Goal: Task Accomplishment & Management: Manage account settings

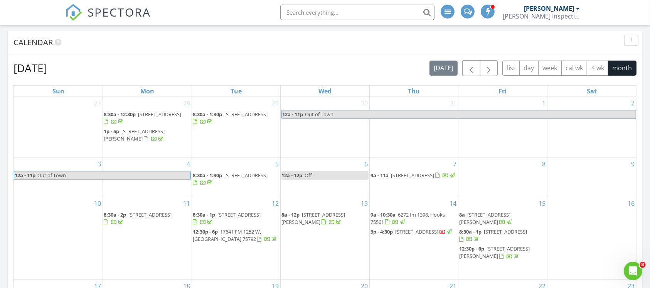
scroll to position [566, 0]
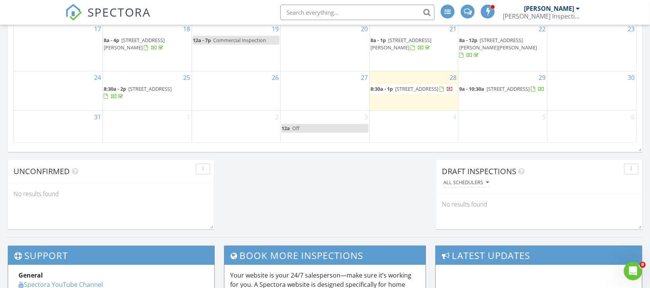
click at [487, 91] on span "15582 County Rd 436, Lindale 75771" at bounding box center [508, 88] width 43 height 7
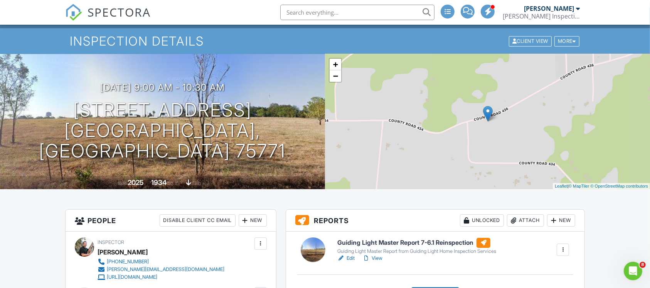
scroll to position [14, 0]
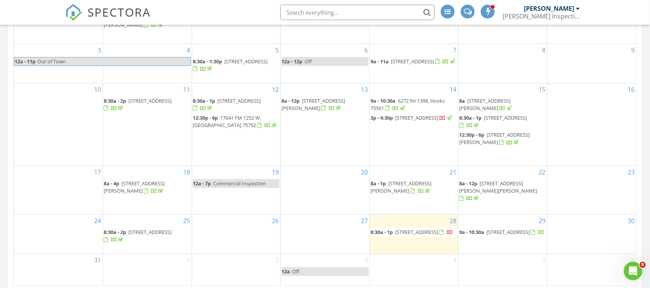
scroll to position [410, 0]
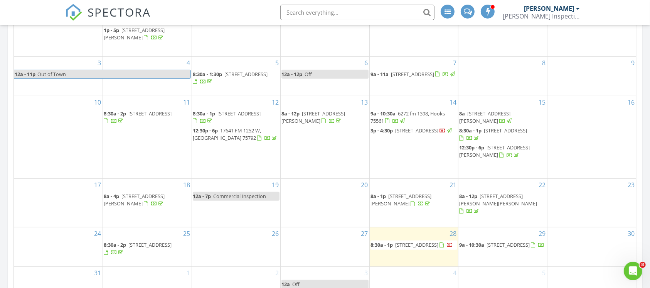
click at [527, 132] on span "[STREET_ADDRESS]" at bounding box center [505, 130] width 43 height 7
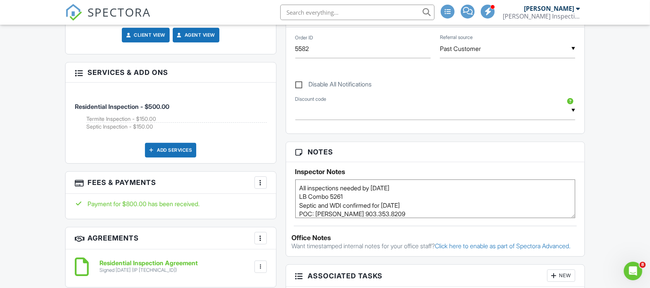
scroll to position [432, 0]
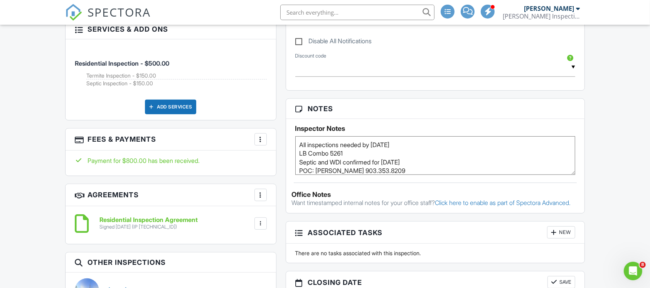
drag, startPoint x: 296, startPoint y: 153, endPoint x: 355, endPoint y: 155, distance: 59.1
click at [355, 155] on textarea "All inspections needed by Tuesday 8/19/25 LB Combo 5261 Septic and WDI confirme…" at bounding box center [436, 155] width 280 height 39
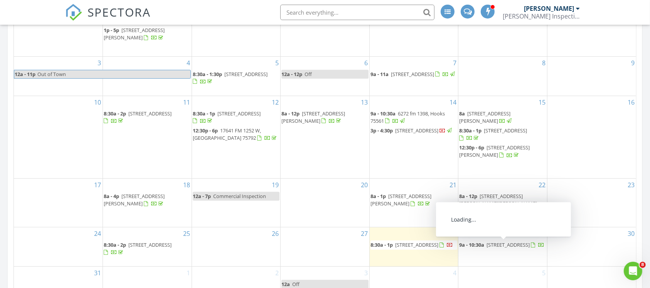
click at [509, 241] on span "[STREET_ADDRESS]" at bounding box center [508, 244] width 43 height 7
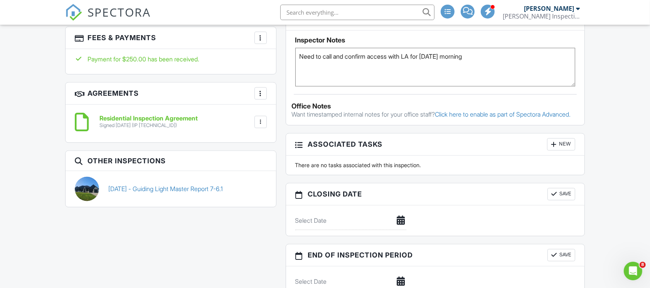
click at [302, 56] on textarea "Need to call and confirm access with LA for [DATE] morning" at bounding box center [436, 67] width 280 height 39
drag, startPoint x: 299, startPoint y: 53, endPoint x: 527, endPoint y: 66, distance: 228.4
click at [527, 66] on textarea "Need to call and confirm access with LA for [DATE] morning" at bounding box center [436, 67] width 280 height 39
paste textarea "LB Combo 5261"
paste textarea "[PHONE_NUMBER]"
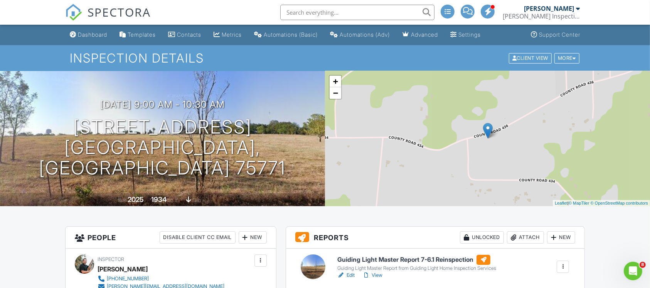
type textarea "LB Combo 5261 [PERSON_NAME] [PHONE_NUMBER]"
